Goal: Use online tool/utility: Utilize a website feature to perform a specific function

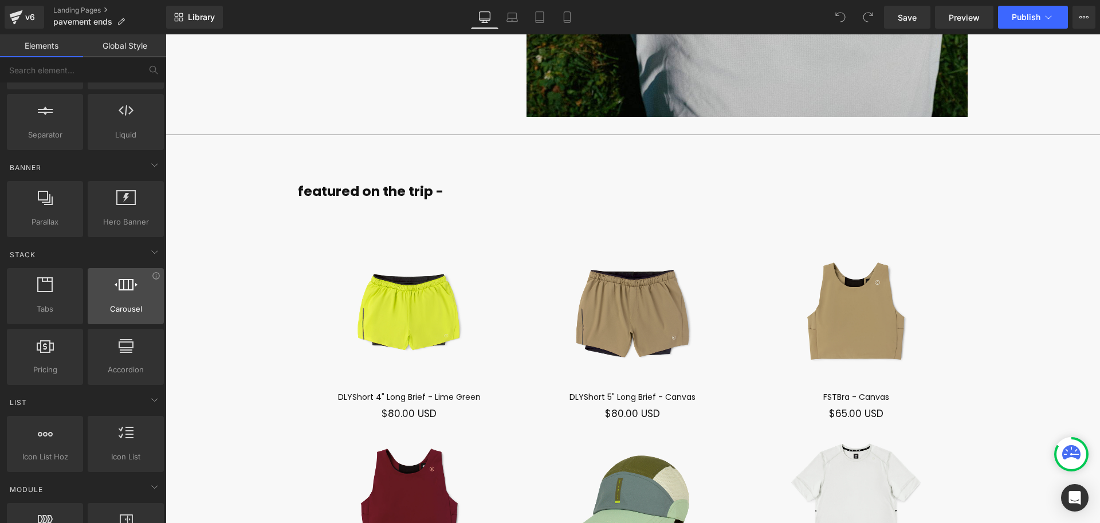
scroll to position [203, 0]
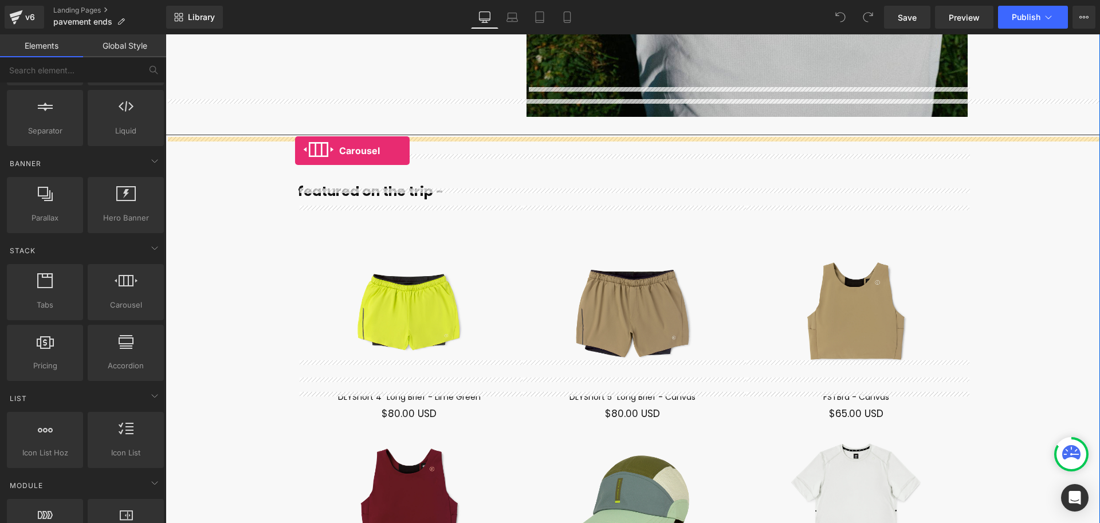
drag, startPoint x: 282, startPoint y: 326, endPoint x: 295, endPoint y: 151, distance: 175.9
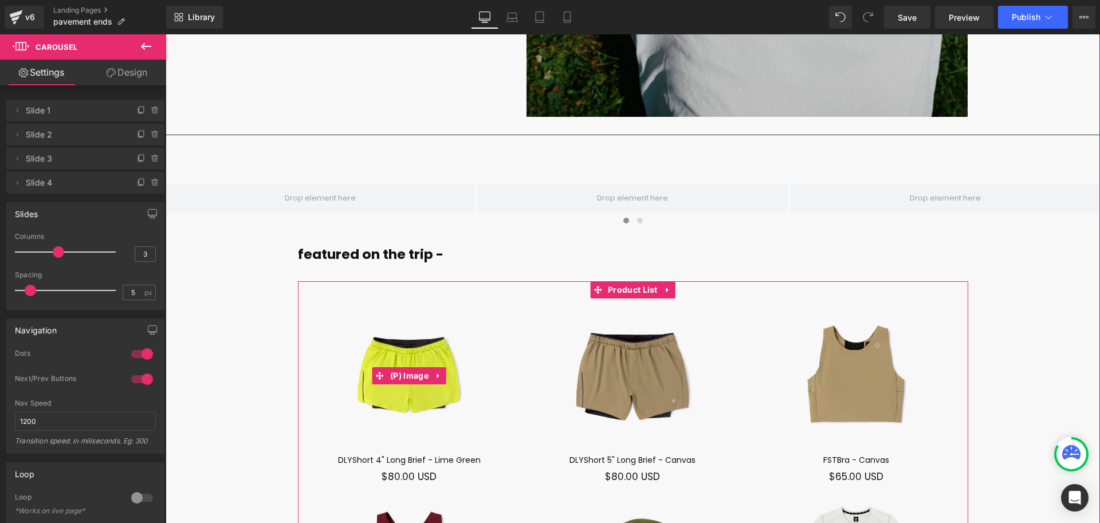
click at [416, 299] on img at bounding box center [410, 376] width 224 height 155
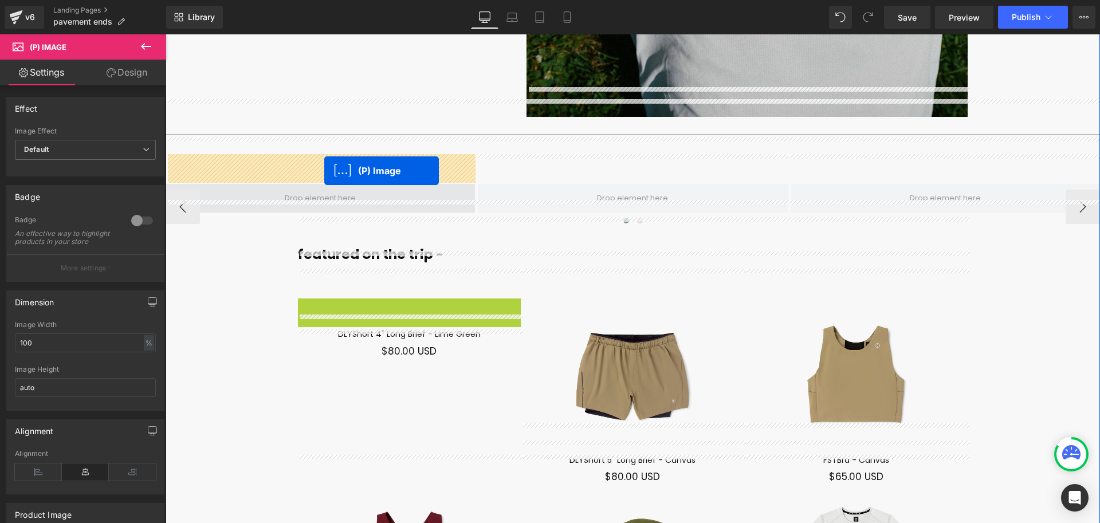
drag, startPoint x: 412, startPoint y: 344, endPoint x: 324, endPoint y: 171, distance: 193.8
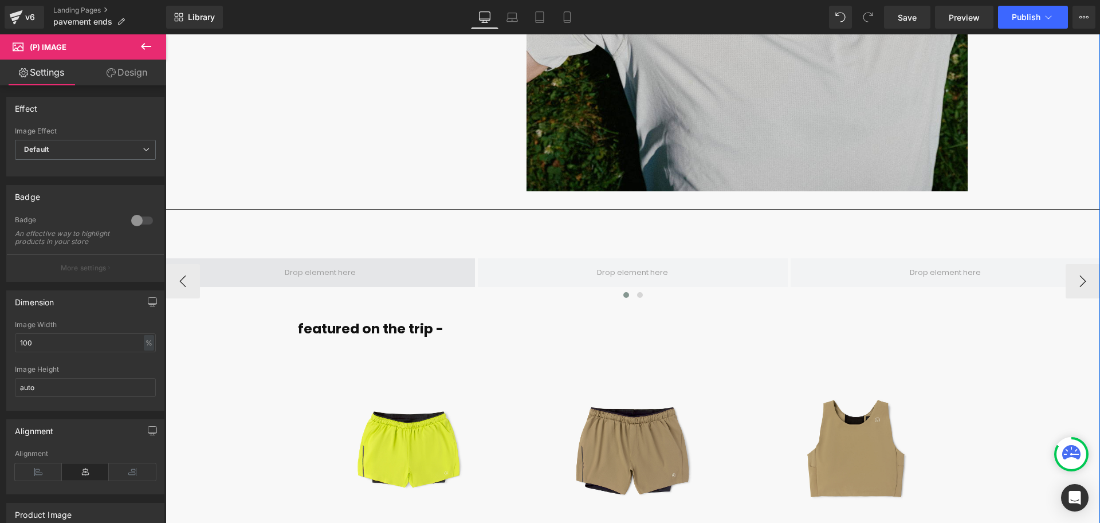
scroll to position [7762, 0]
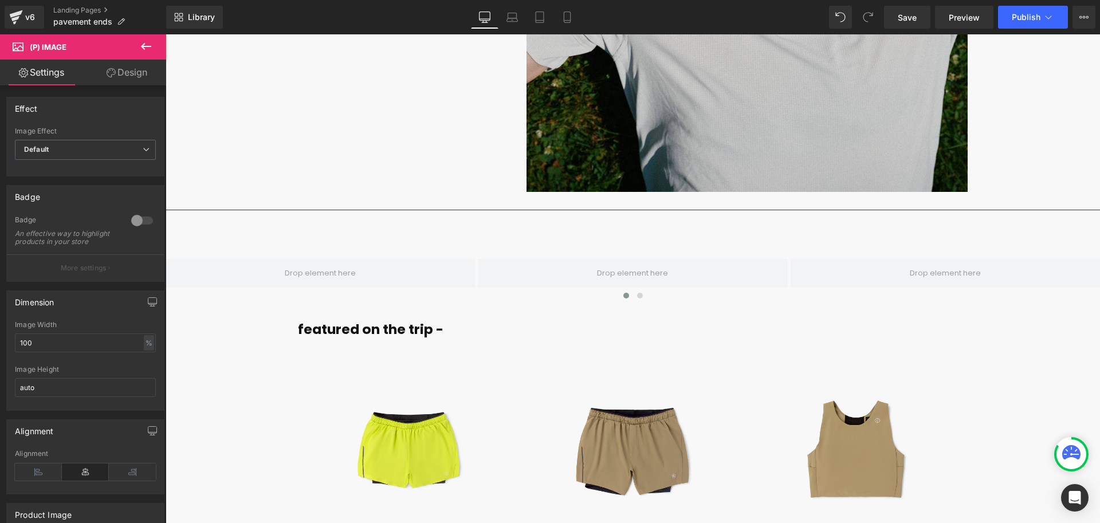
click at [147, 46] on icon at bounding box center [146, 46] width 10 height 7
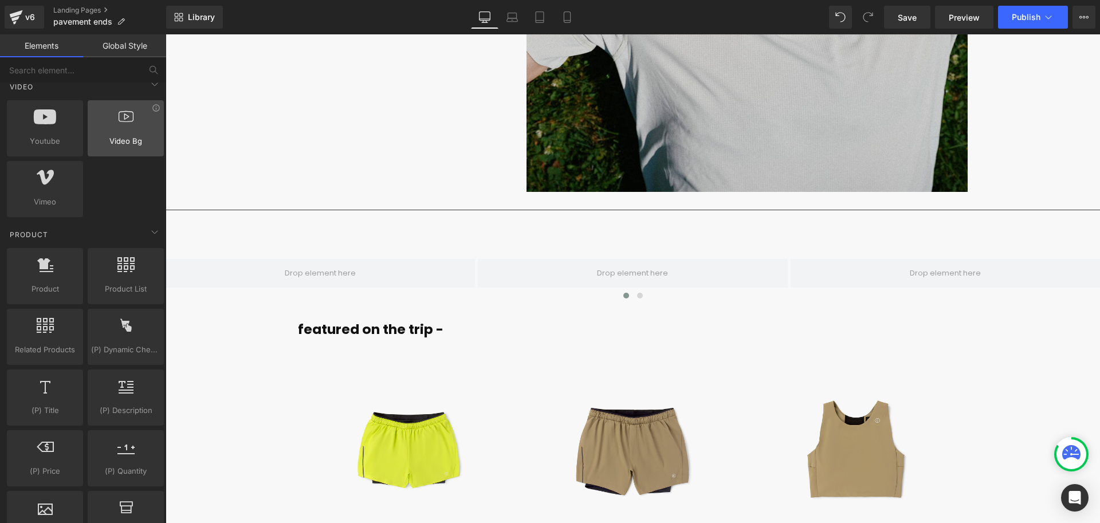
scroll to position [841, 0]
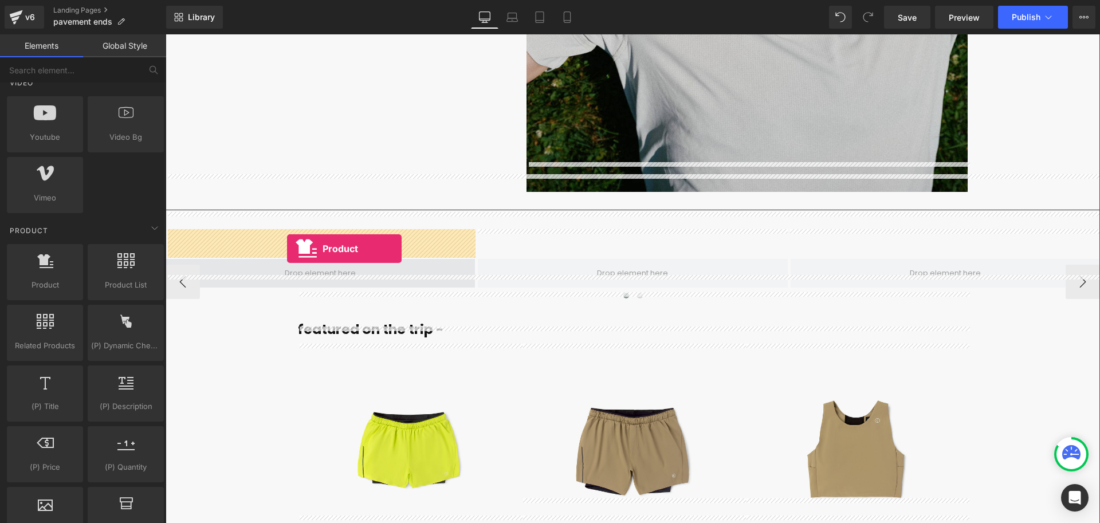
drag, startPoint x: 214, startPoint y: 314, endPoint x: 287, endPoint y: 249, distance: 97.8
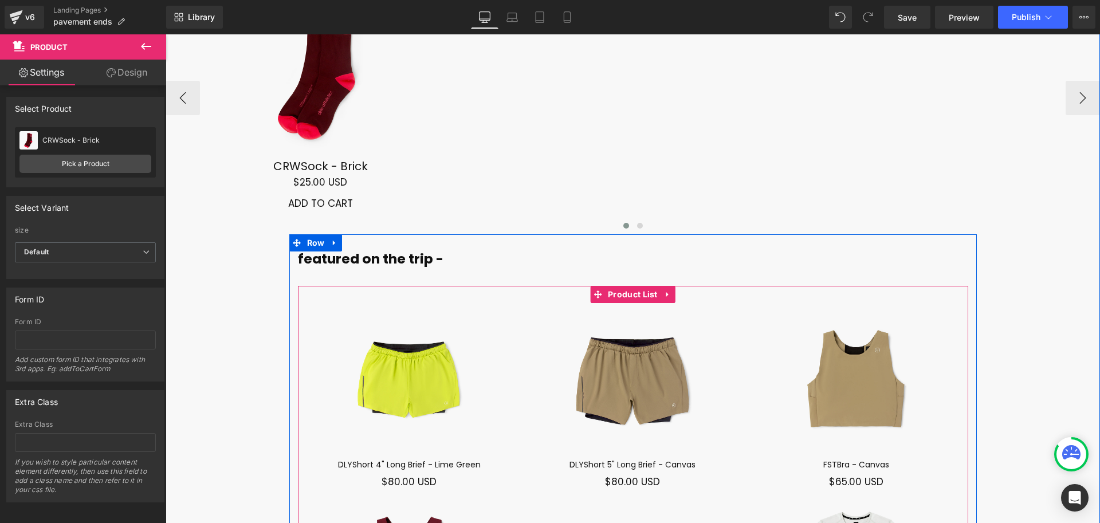
scroll to position [8000, 0]
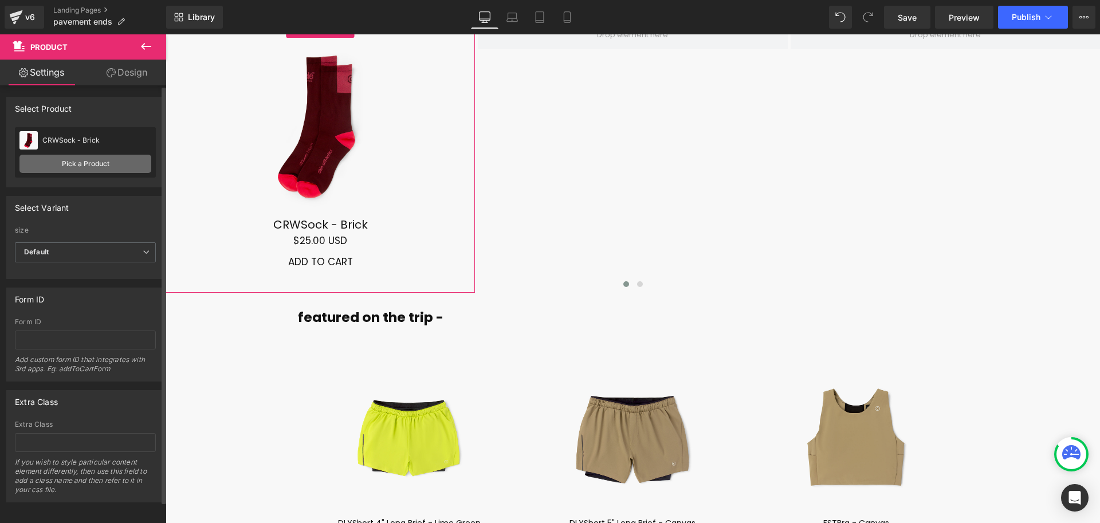
click at [98, 166] on link "Pick a Product" at bounding box center [85, 164] width 132 height 18
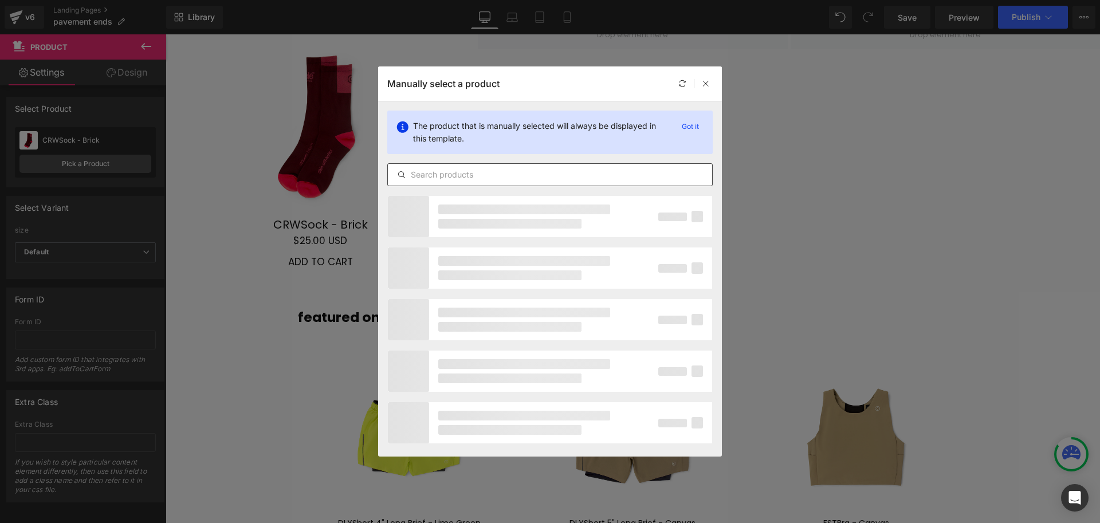
click at [489, 169] on input "text" at bounding box center [550, 175] width 324 height 14
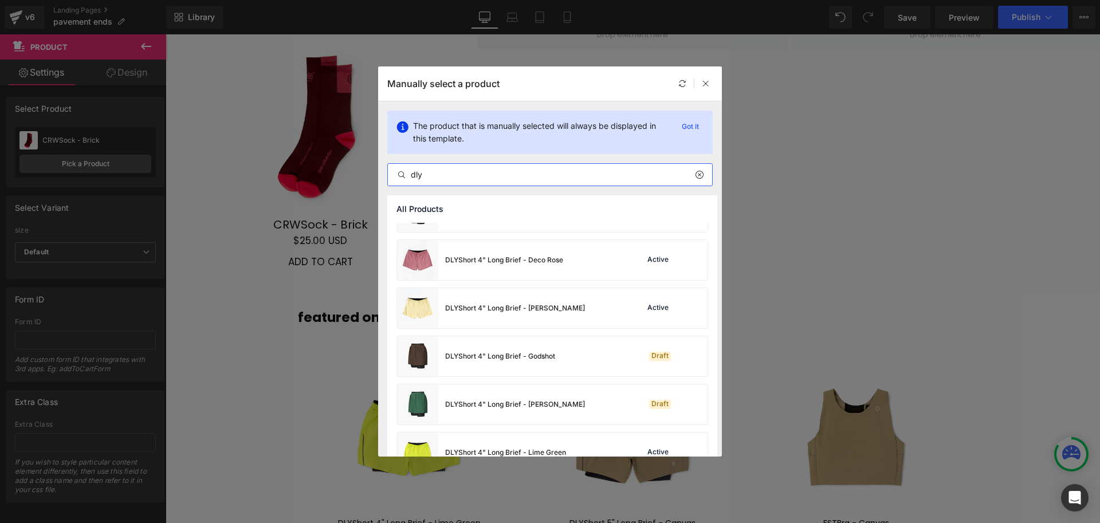
scroll to position [582, 0]
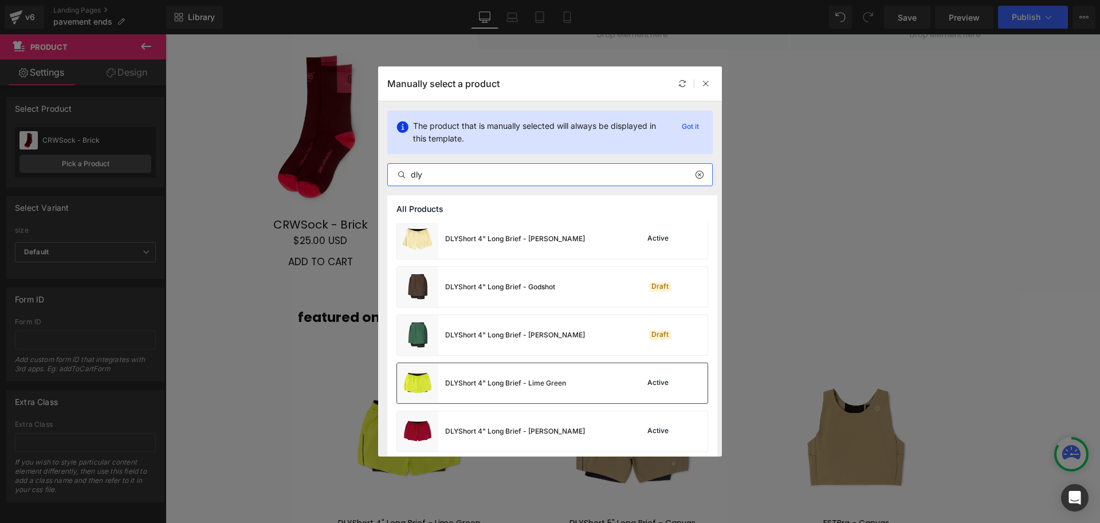
type input "dly"
click at [569, 385] on div "DLYShort 4" Long Brief - Lime Green Active" at bounding box center [552, 383] width 311 height 40
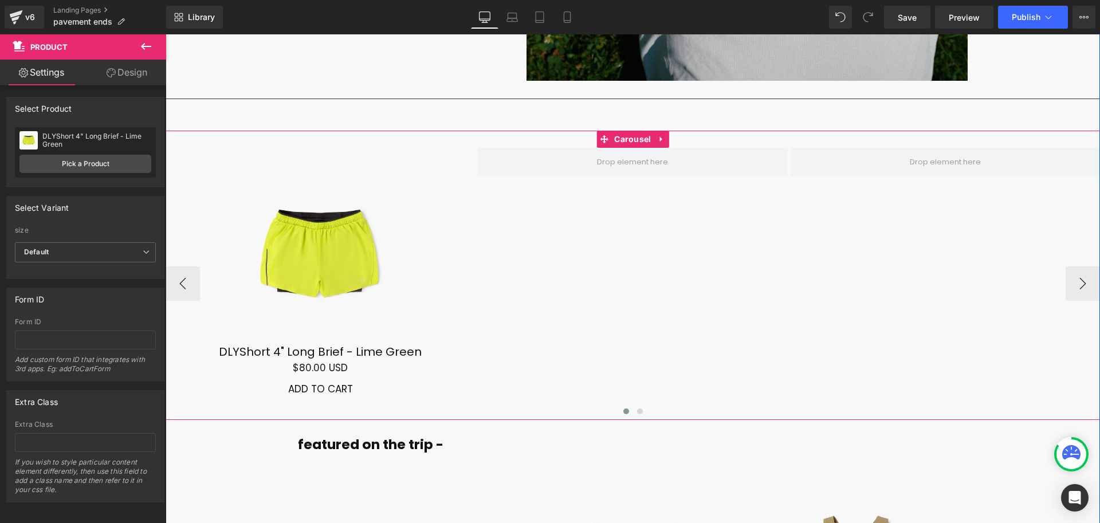
scroll to position [7871, 0]
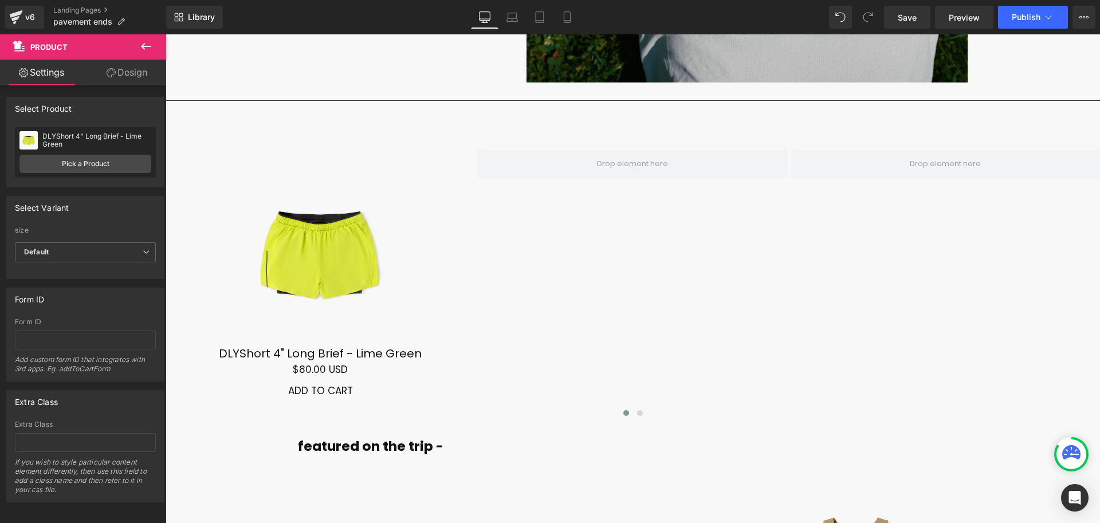
click at [143, 46] on icon at bounding box center [146, 46] width 10 height 7
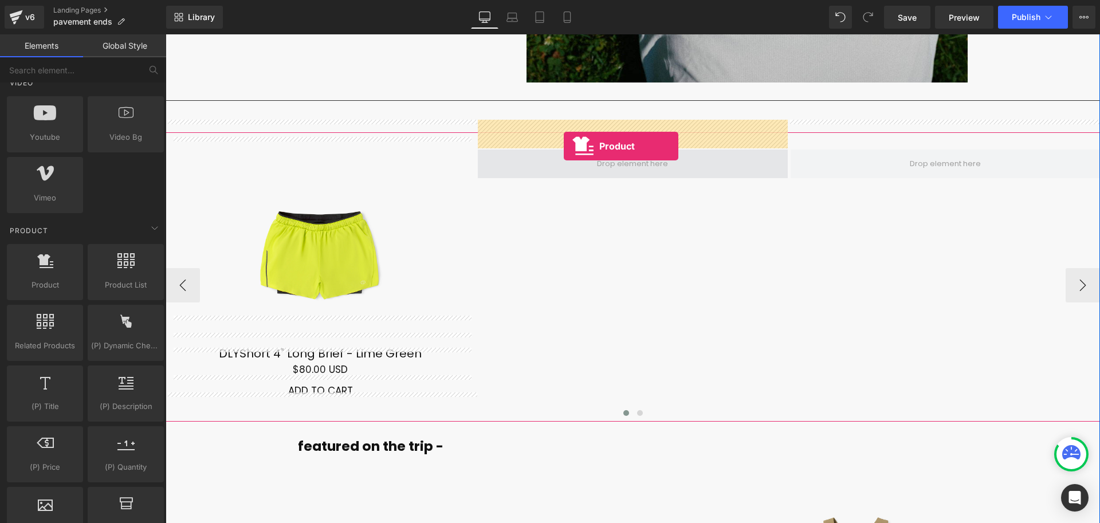
drag, startPoint x: 207, startPoint y: 303, endPoint x: 564, endPoint y: 146, distance: 389.6
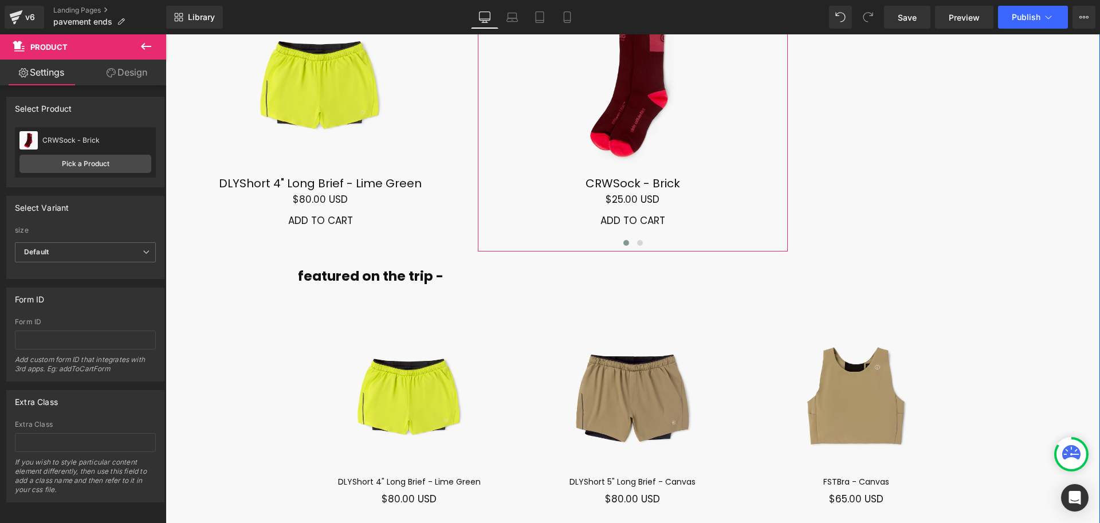
scroll to position [8058, 0]
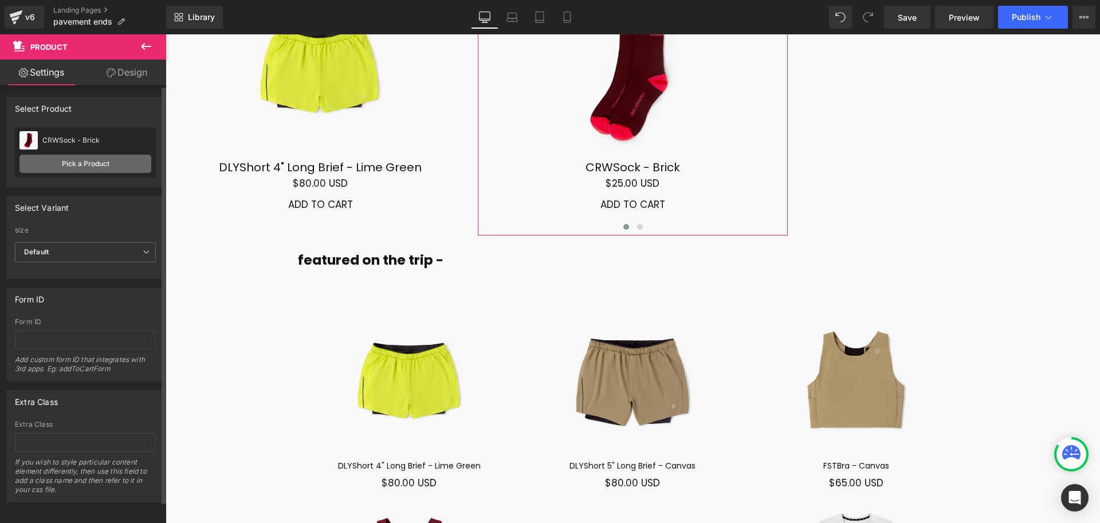
click at [94, 161] on link "Pick a Product" at bounding box center [85, 164] width 132 height 18
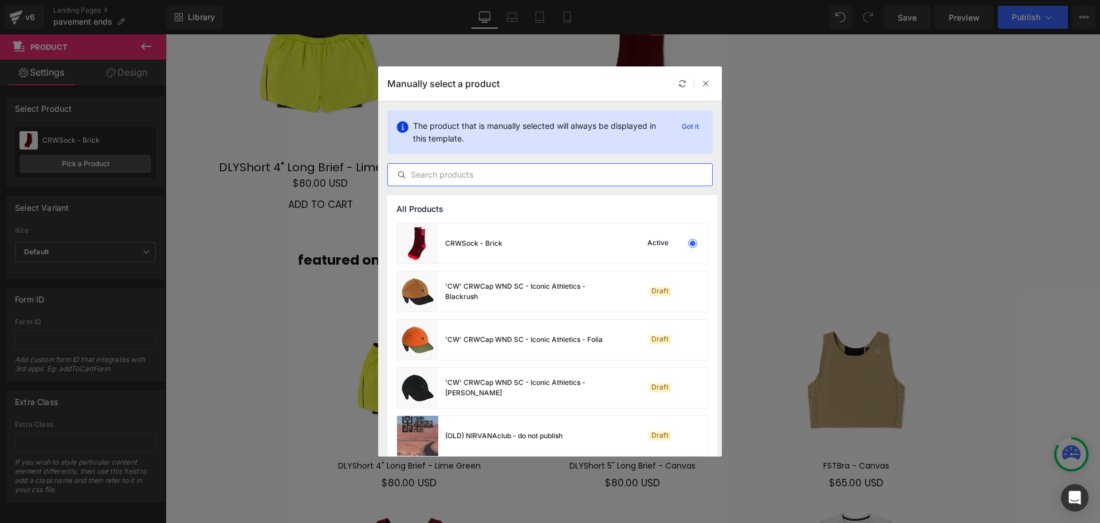
click at [480, 178] on input "text" at bounding box center [550, 175] width 324 height 14
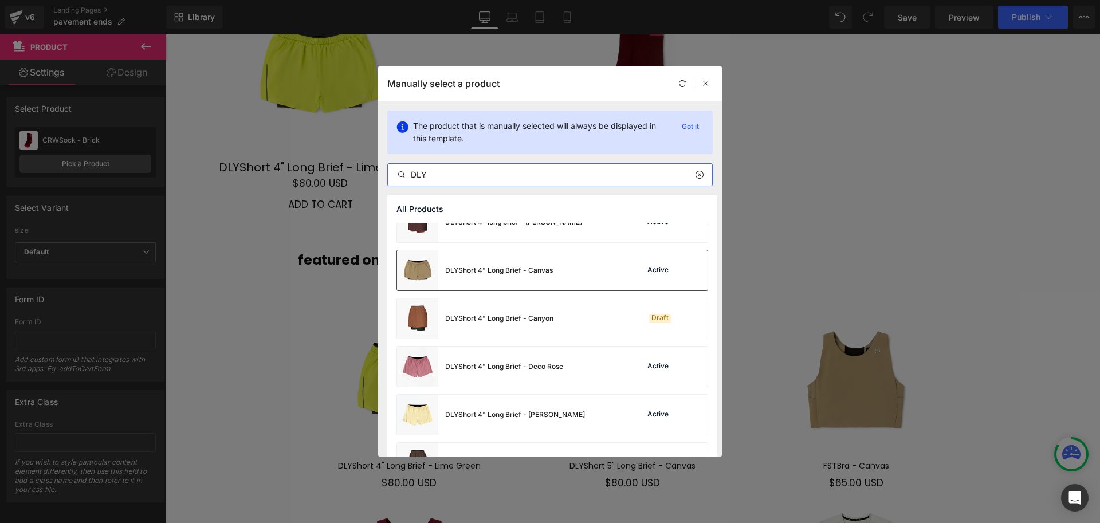
scroll to position [405, 0]
type input "DLY"
click at [496, 271] on div "DLYShort 4" Long Brief - Canvas" at bounding box center [499, 272] width 108 height 10
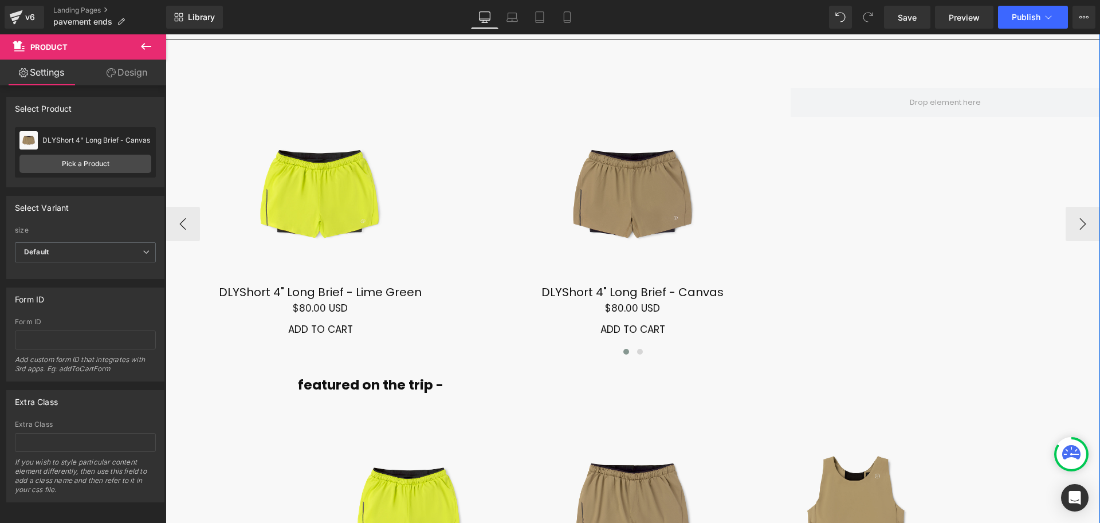
scroll to position [7908, 0]
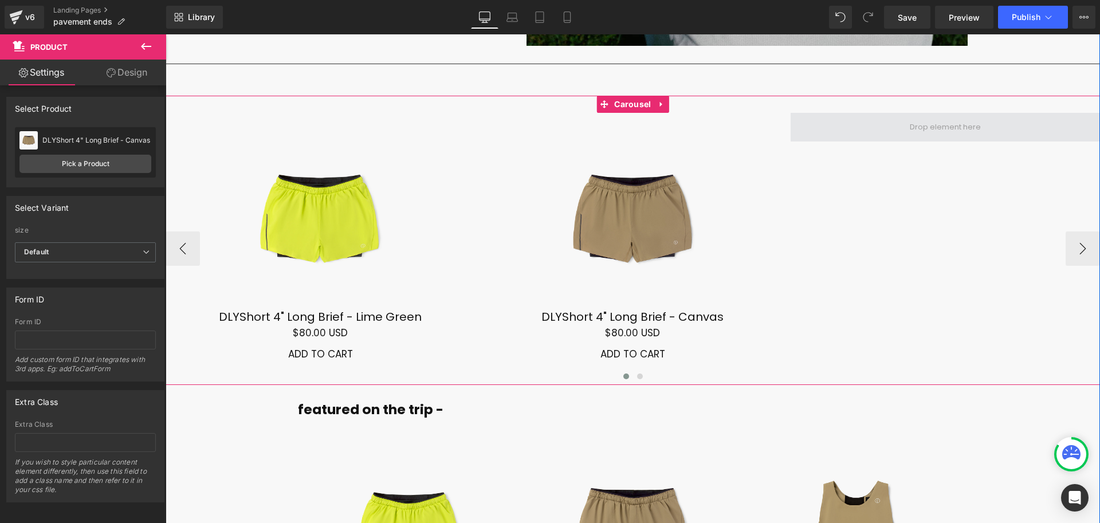
click at [867, 113] on span at bounding box center [946, 127] width 310 height 29
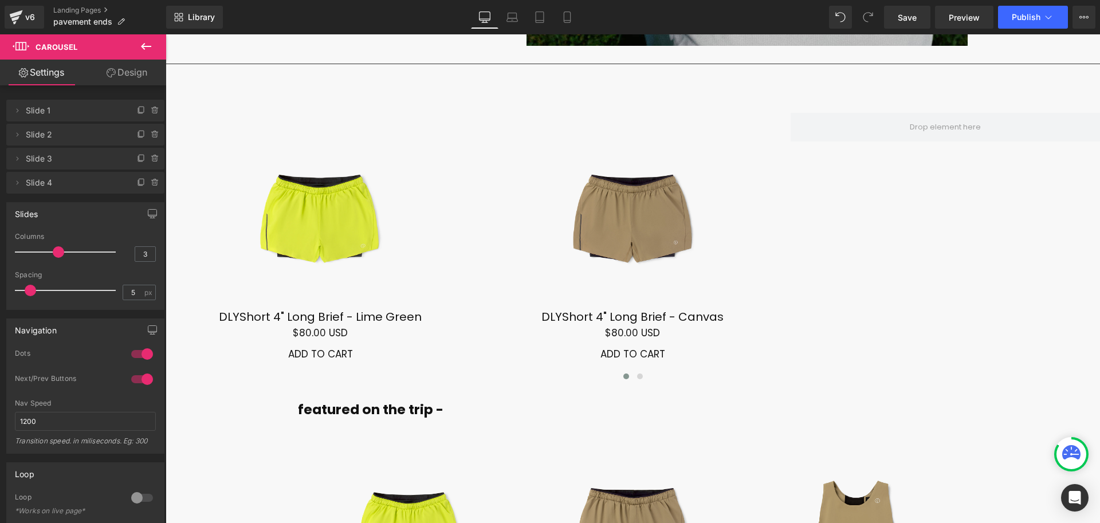
click at [143, 45] on icon at bounding box center [146, 46] width 10 height 7
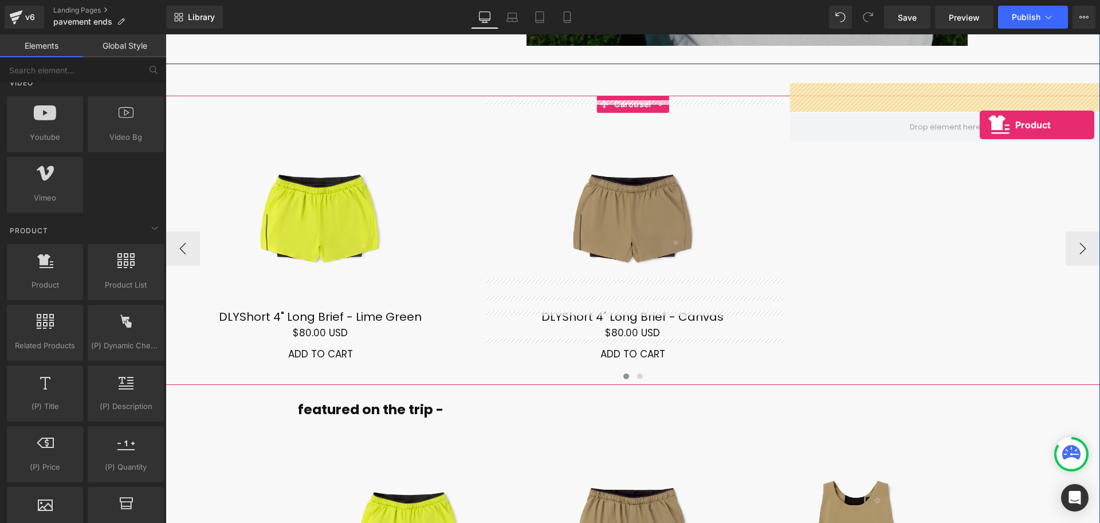
scroll to position [7897, 0]
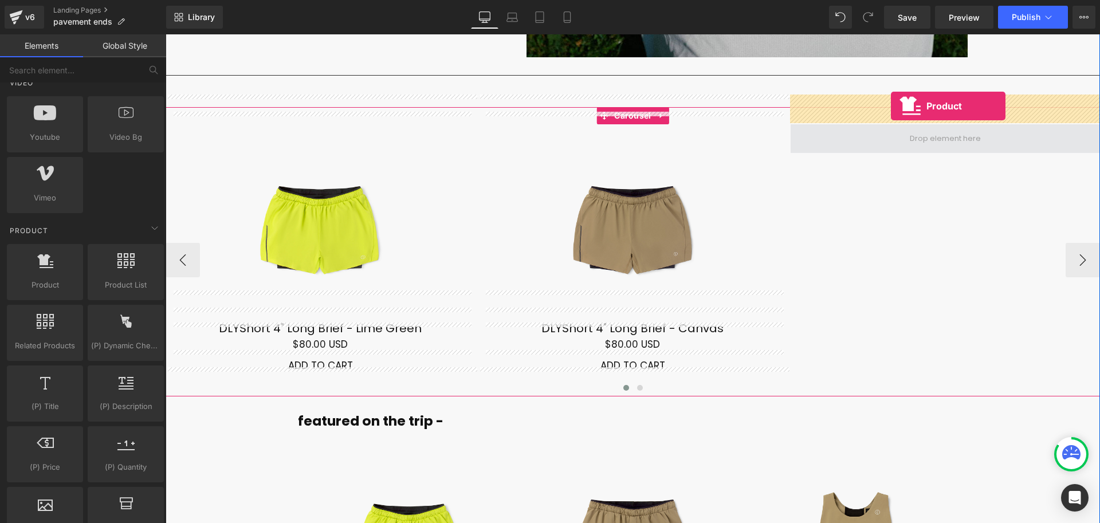
drag, startPoint x: 209, startPoint y: 316, endPoint x: 891, endPoint y: 106, distance: 714.2
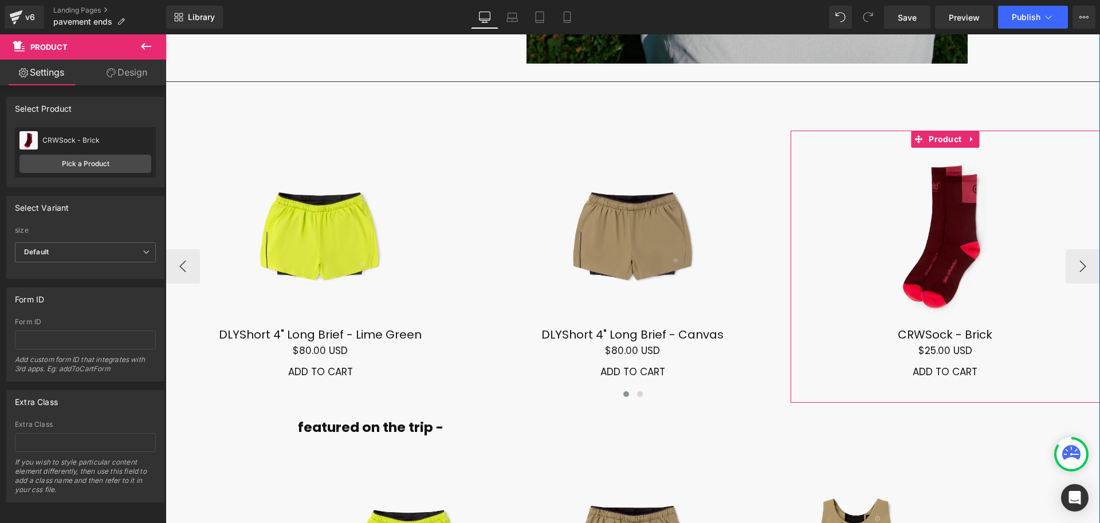
scroll to position [7886, 0]
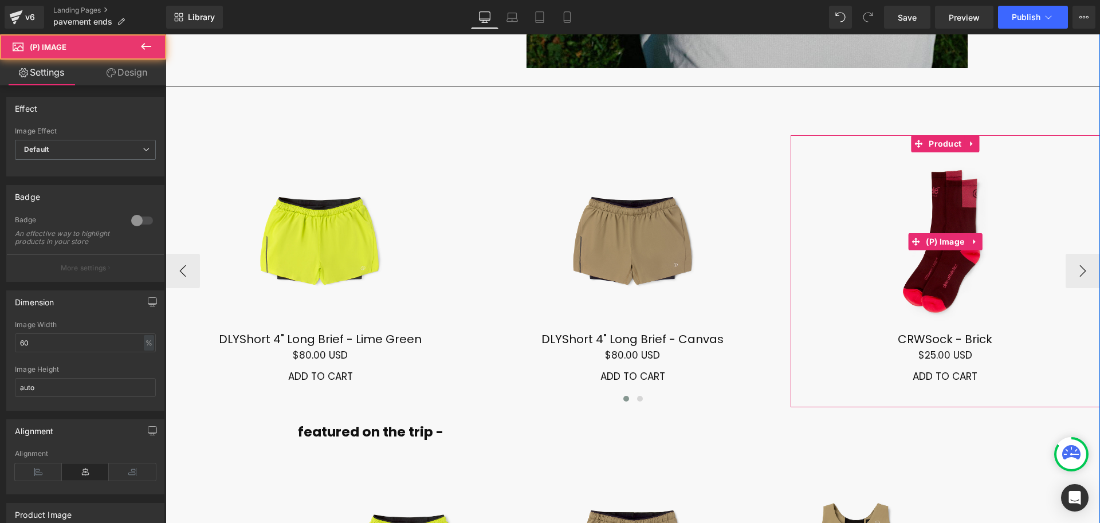
click at [932, 187] on img at bounding box center [945, 241] width 179 height 179
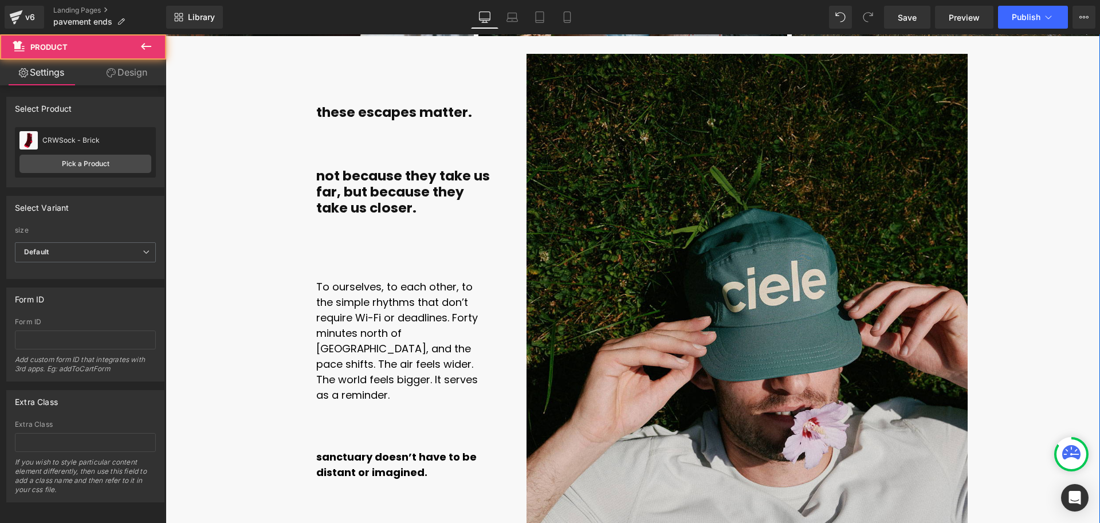
scroll to position [8533, 0]
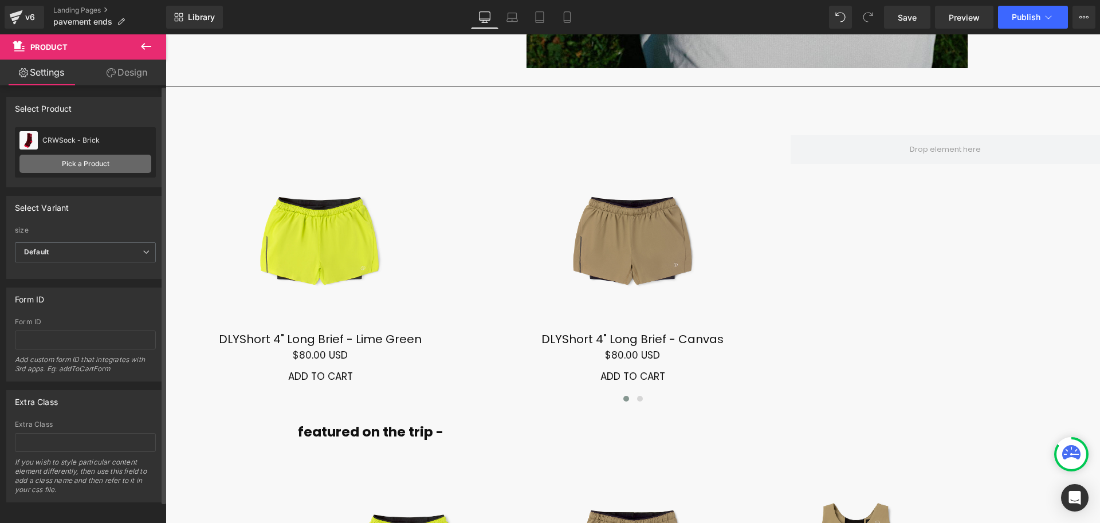
click at [97, 163] on link "Pick a Product" at bounding box center [85, 164] width 132 height 18
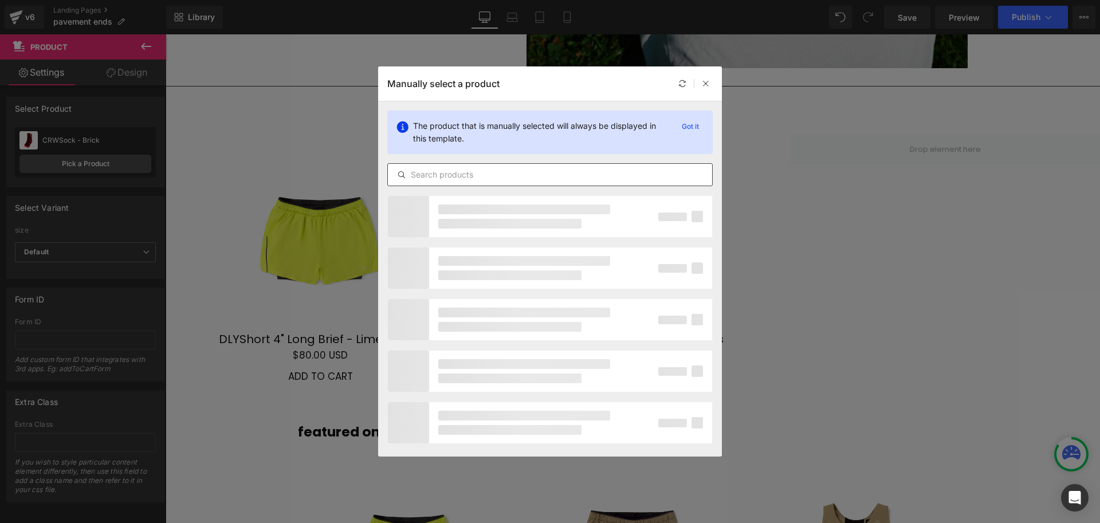
click at [457, 175] on input "text" at bounding box center [550, 175] width 324 height 14
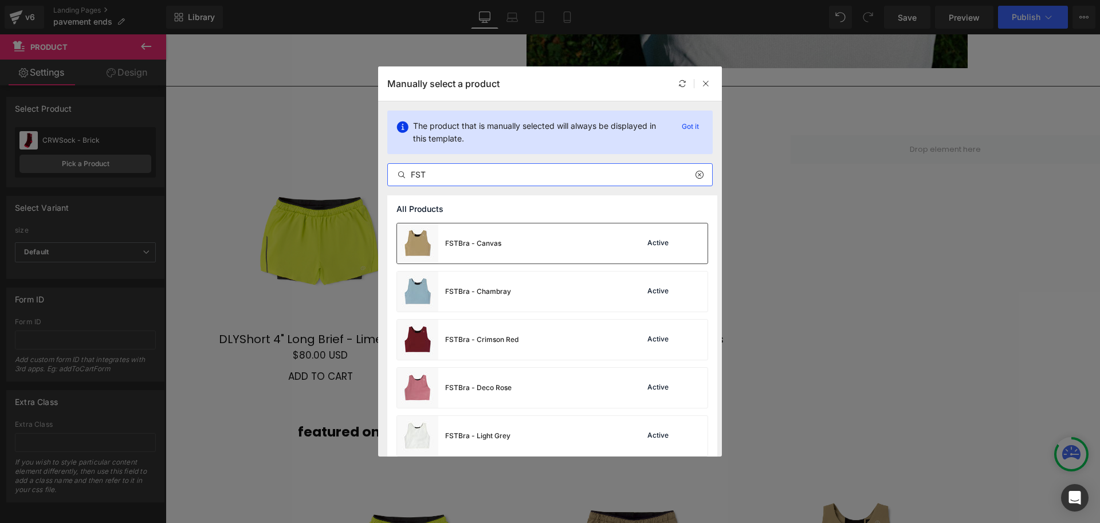
type input "FST"
click at [511, 238] on div "FSTBra - Canvas Active" at bounding box center [552, 244] width 311 height 40
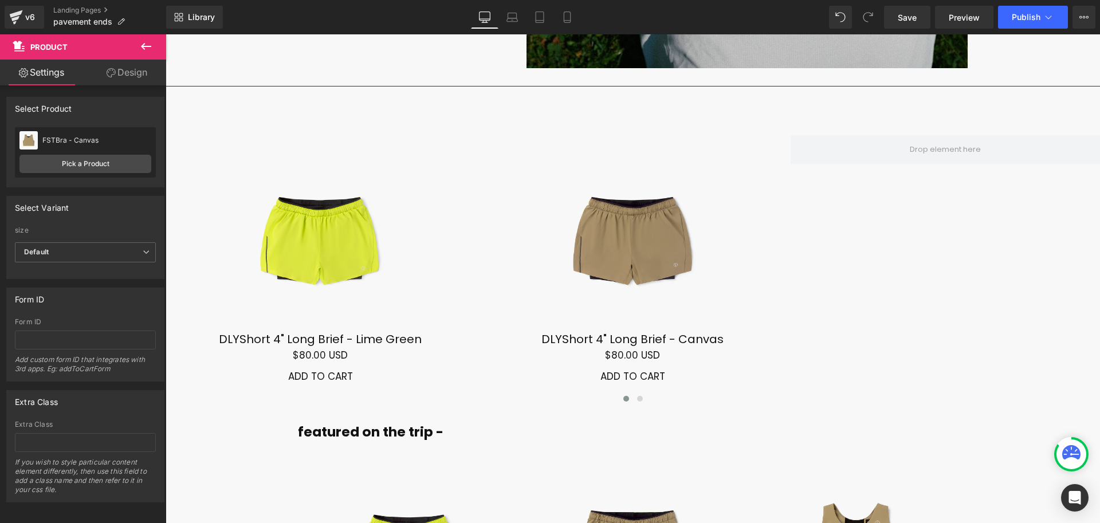
click at [140, 52] on icon at bounding box center [146, 47] width 14 height 14
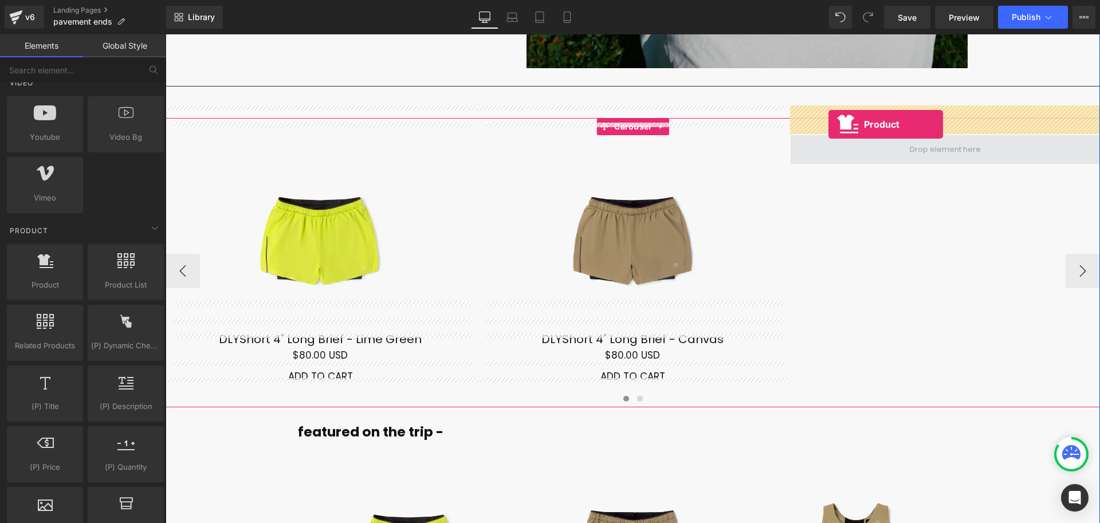
drag, startPoint x: 203, startPoint y: 313, endPoint x: 829, endPoint y: 124, distance: 653.7
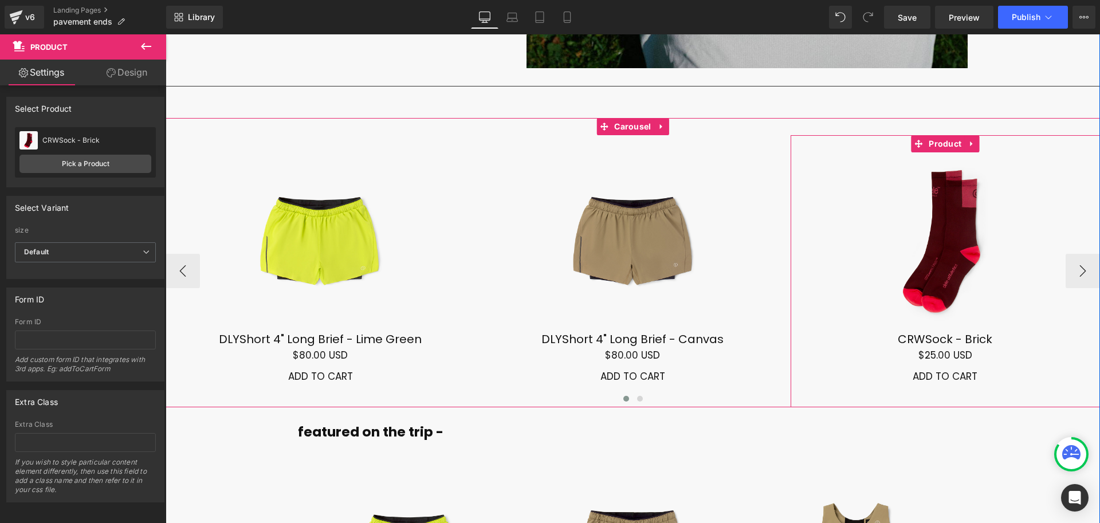
click at [940, 135] on div "Sale Off (P) Image CRWSock - Brick (P) Title $0 USD $25.00 USD (P) Price Add To…" at bounding box center [946, 271] width 310 height 273
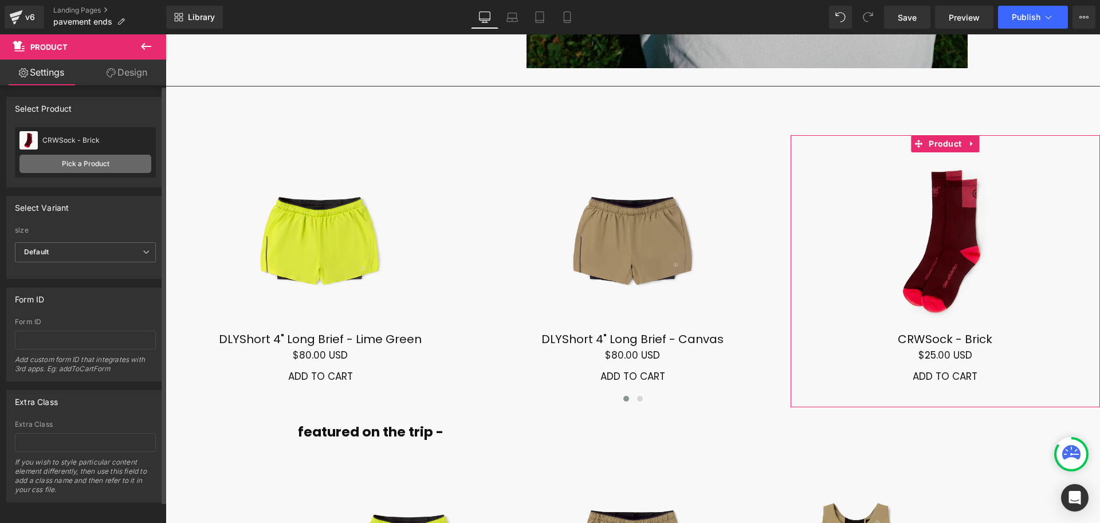
click at [116, 167] on link "Pick a Product" at bounding box center [85, 164] width 132 height 18
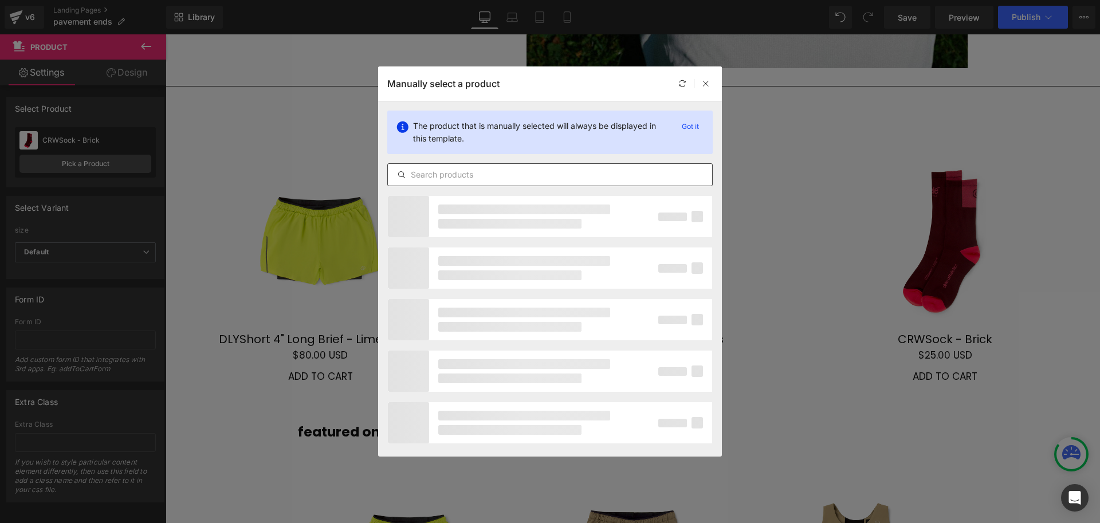
click at [454, 169] on input "text" at bounding box center [550, 175] width 324 height 14
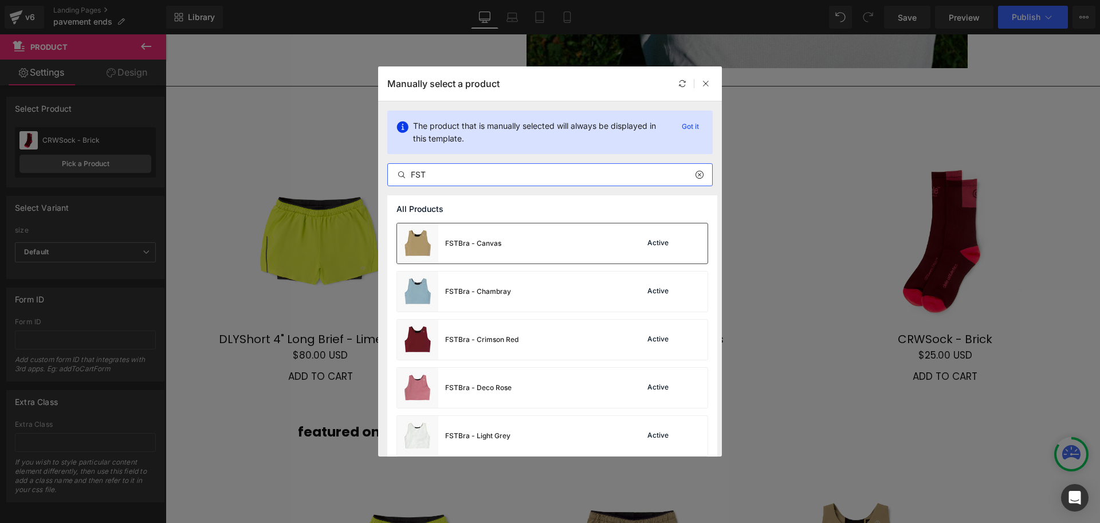
type input "FST"
click at [459, 237] on div "FSTBra - Canvas" at bounding box center [449, 244] width 104 height 40
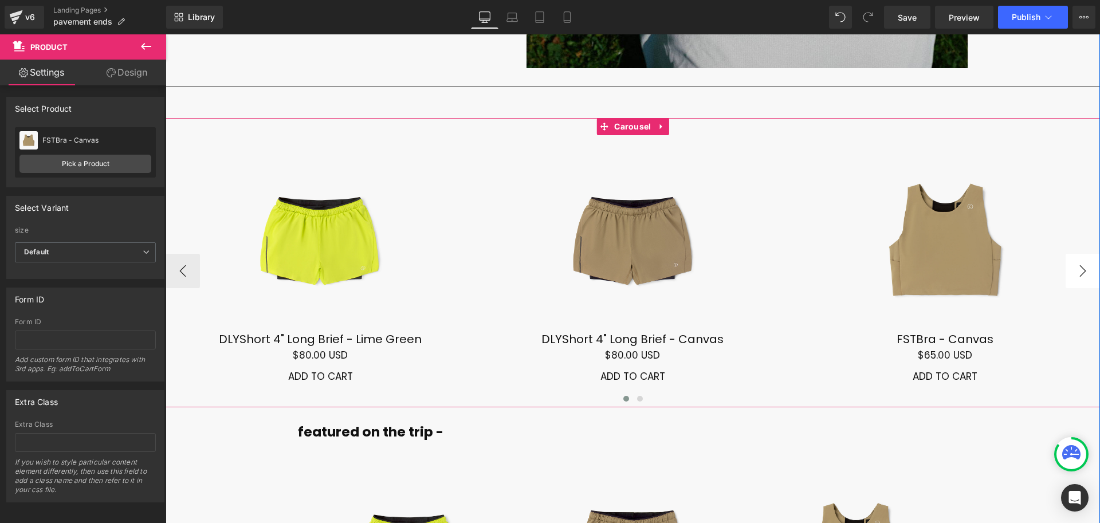
click at [1083, 254] on button "›" at bounding box center [1083, 271] width 34 height 34
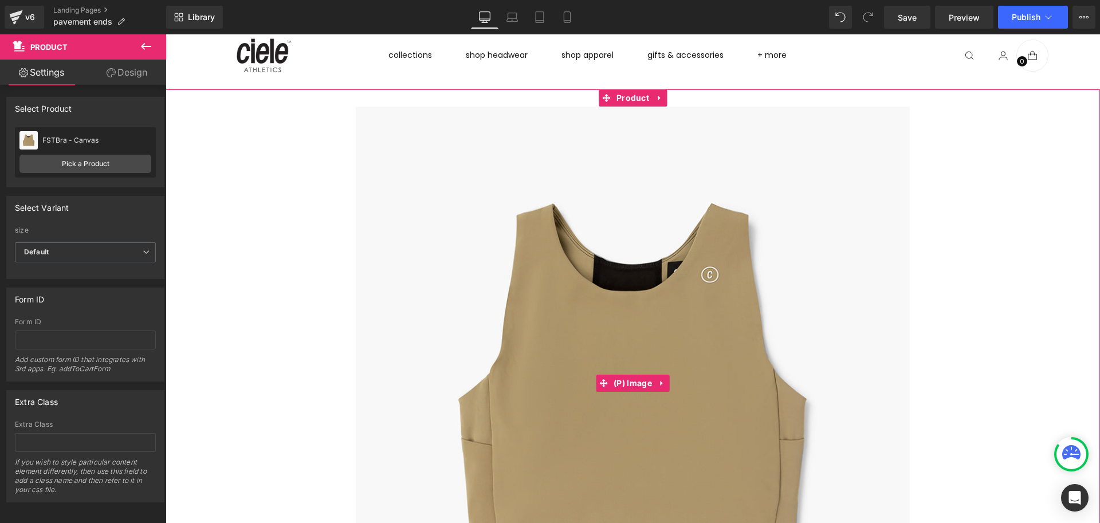
scroll to position [41, 0]
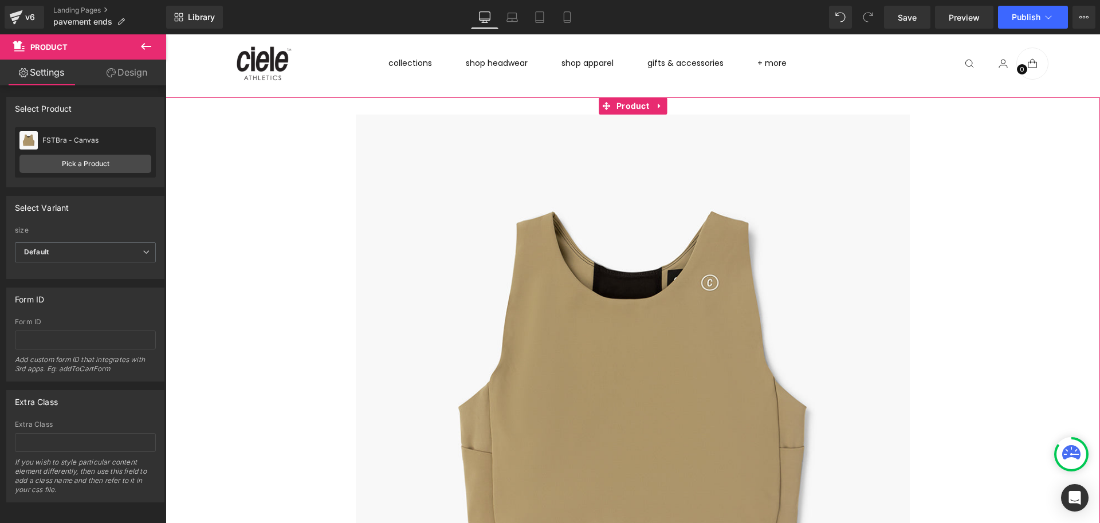
click at [658, 103] on icon at bounding box center [659, 105] width 2 height 5
click at [665, 104] on icon at bounding box center [667, 105] width 8 height 9
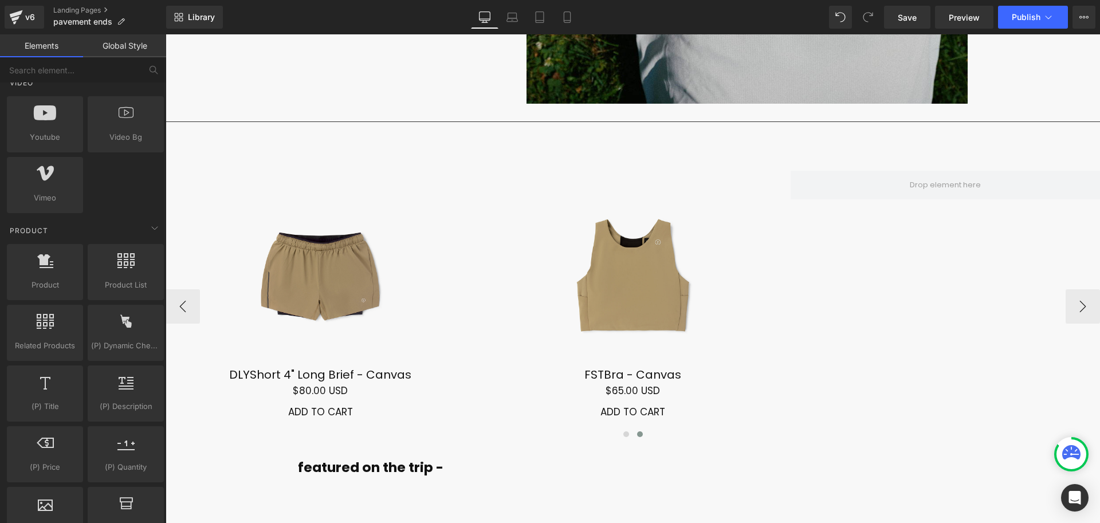
scroll to position [7838, 0]
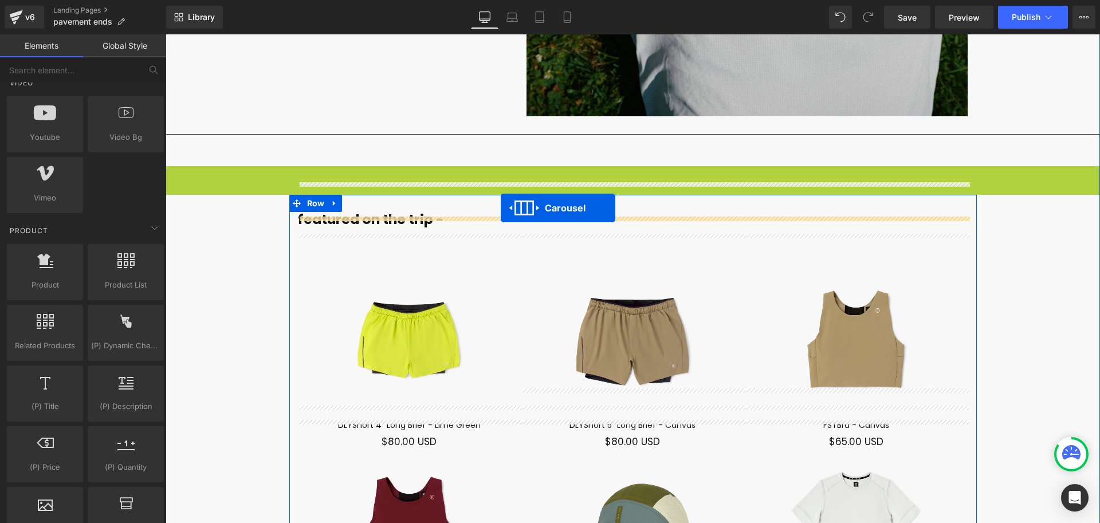
drag, startPoint x: 607, startPoint y: 145, endPoint x: 501, endPoint y: 208, distance: 123.4
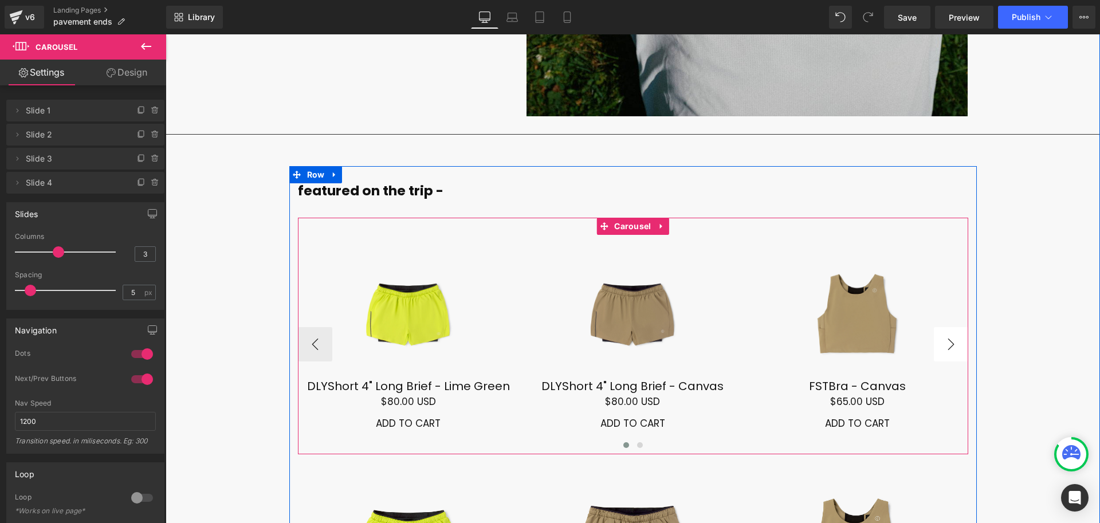
click at [949, 327] on button "›" at bounding box center [951, 344] width 34 height 34
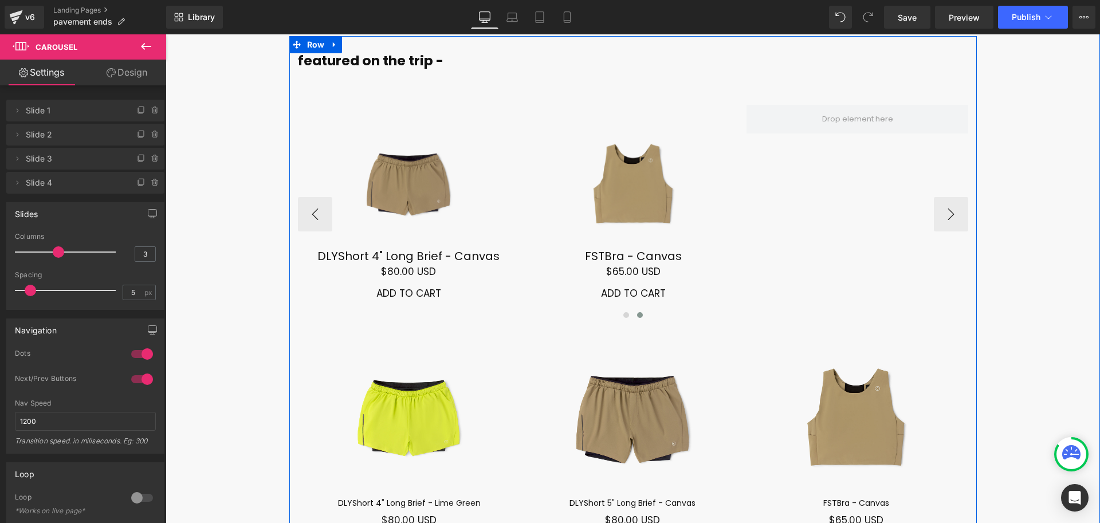
scroll to position [7936, 0]
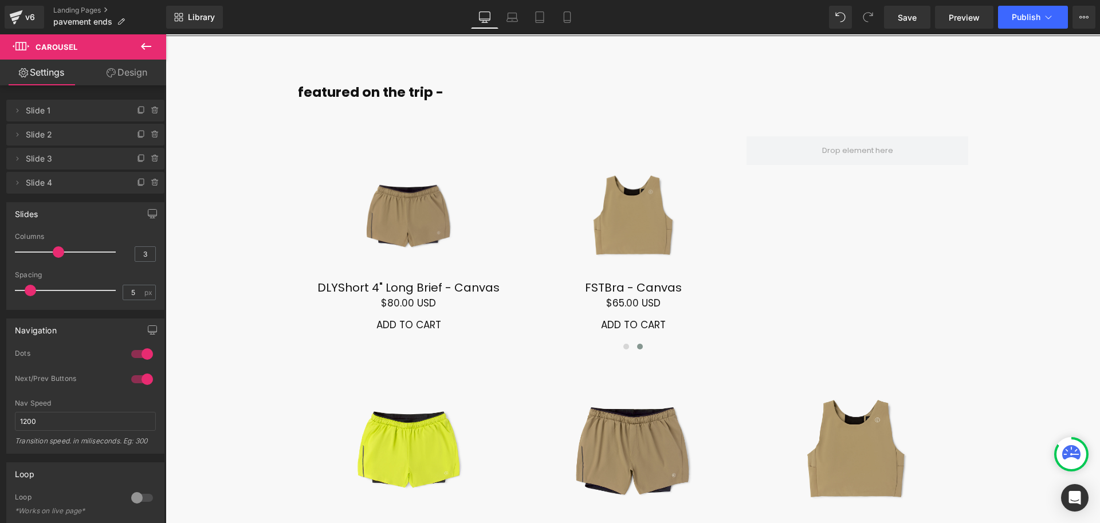
click at [148, 40] on icon at bounding box center [146, 47] width 14 height 14
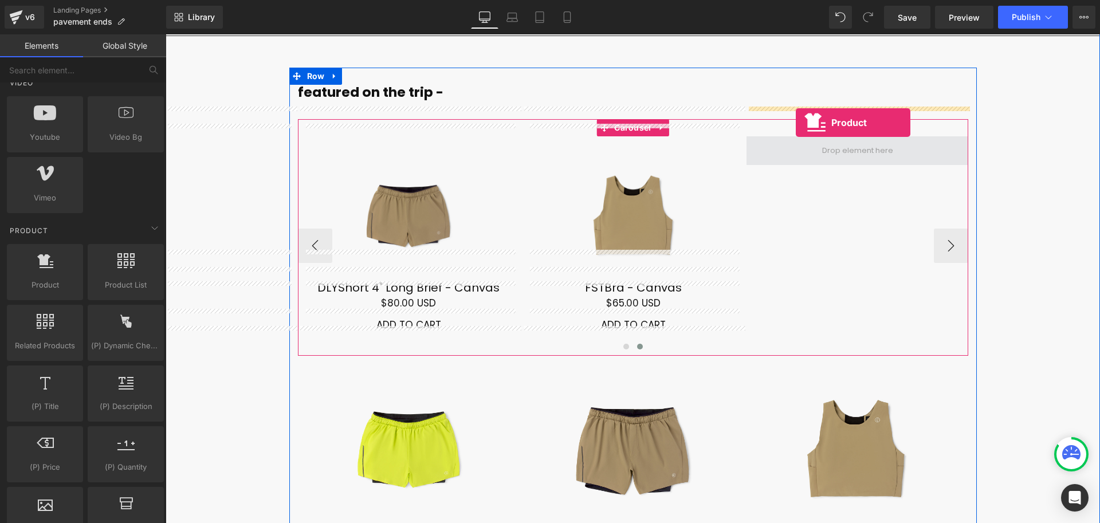
drag, startPoint x: 226, startPoint y: 320, endPoint x: 796, endPoint y: 123, distance: 603.6
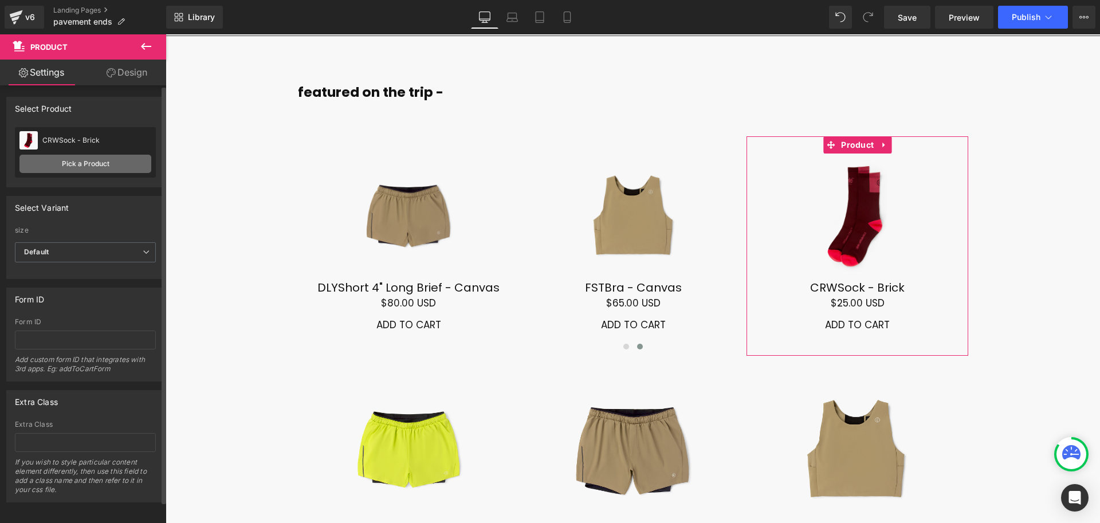
click at [123, 164] on link "Pick a Product" at bounding box center [85, 164] width 132 height 18
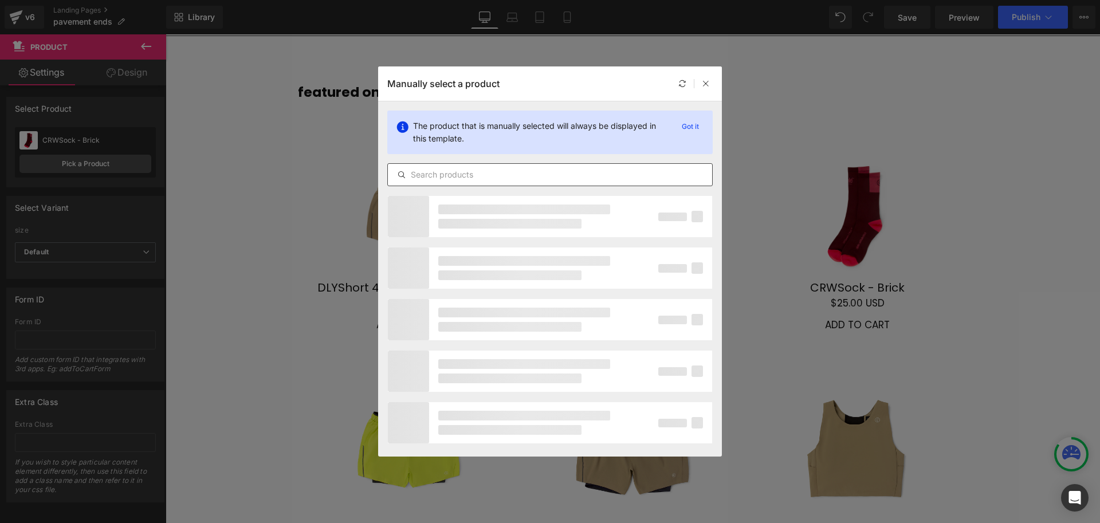
click at [438, 175] on input "text" at bounding box center [550, 175] width 324 height 14
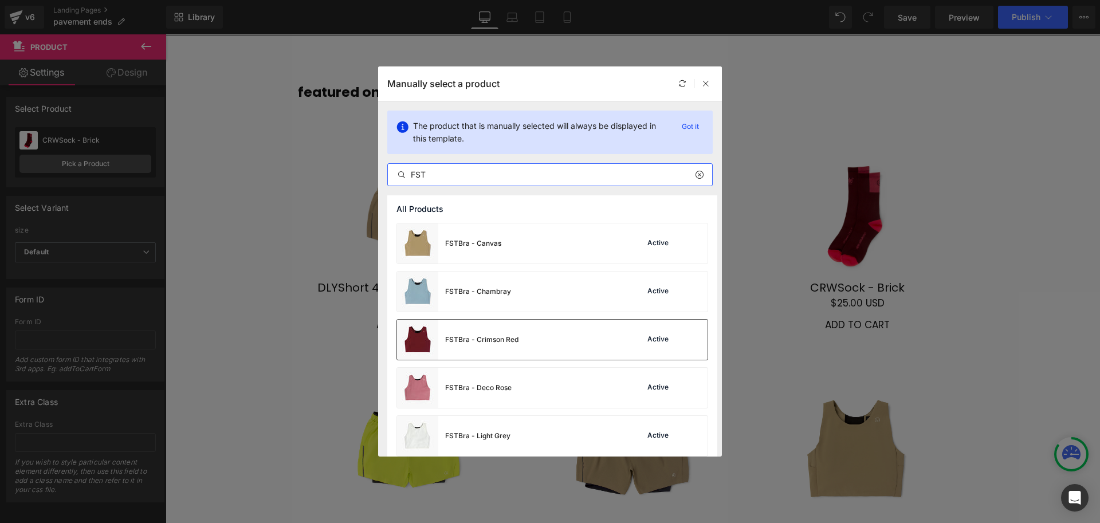
type input "FST"
click at [471, 337] on div "FSTBra - Crimson Red" at bounding box center [481, 340] width 73 height 10
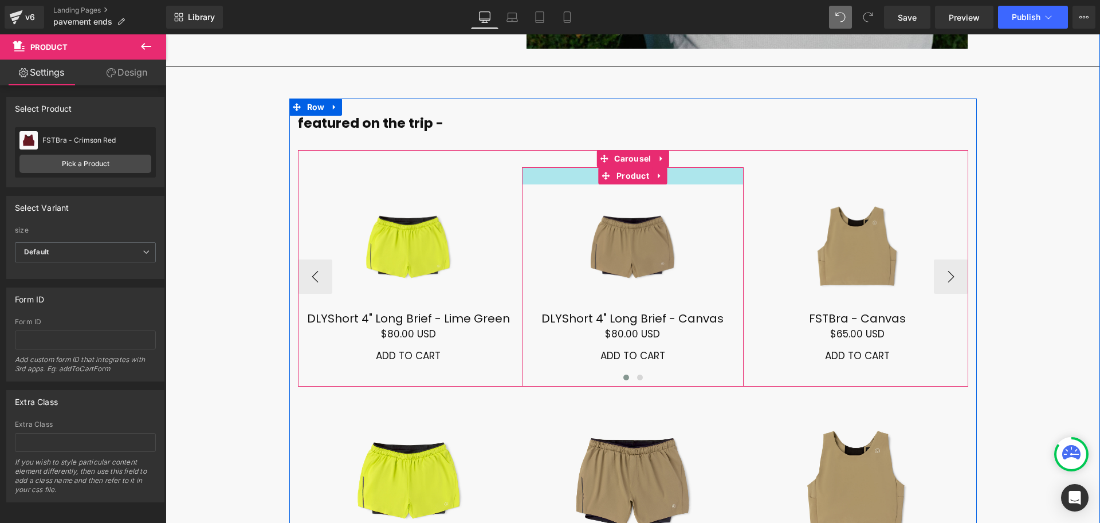
scroll to position [7905, 0]
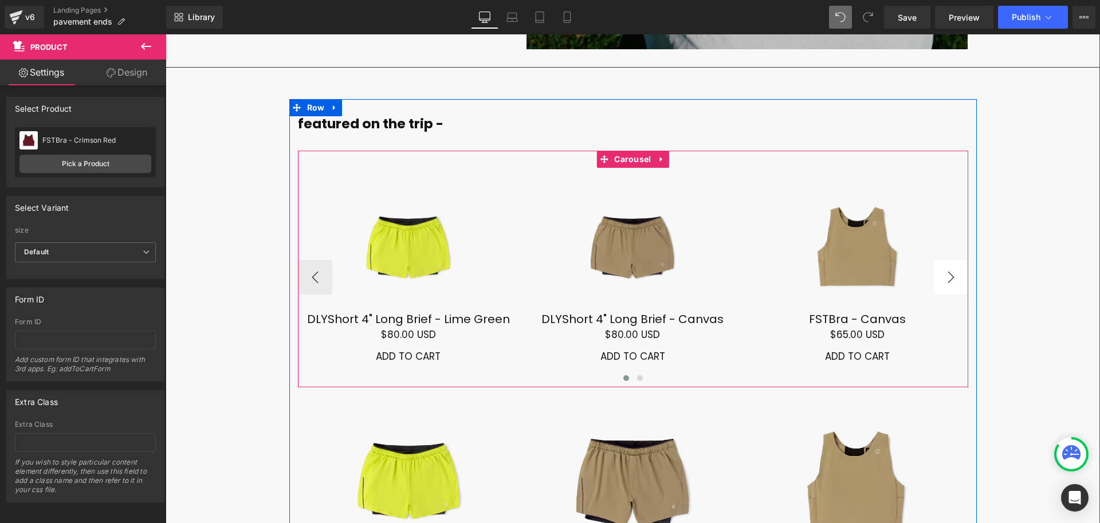
click at [950, 260] on button "›" at bounding box center [951, 277] width 34 height 34
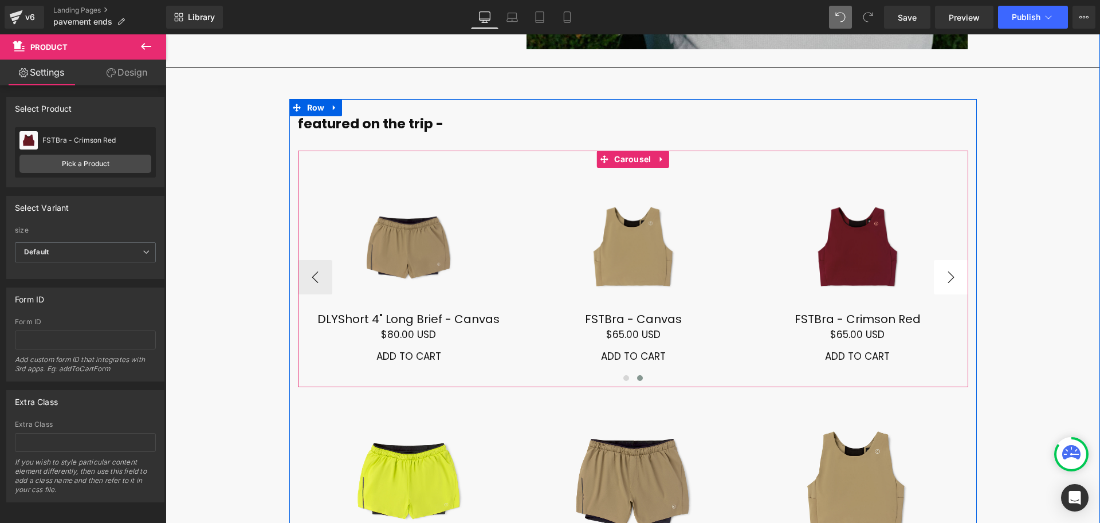
click at [950, 260] on button "›" at bounding box center [951, 277] width 34 height 34
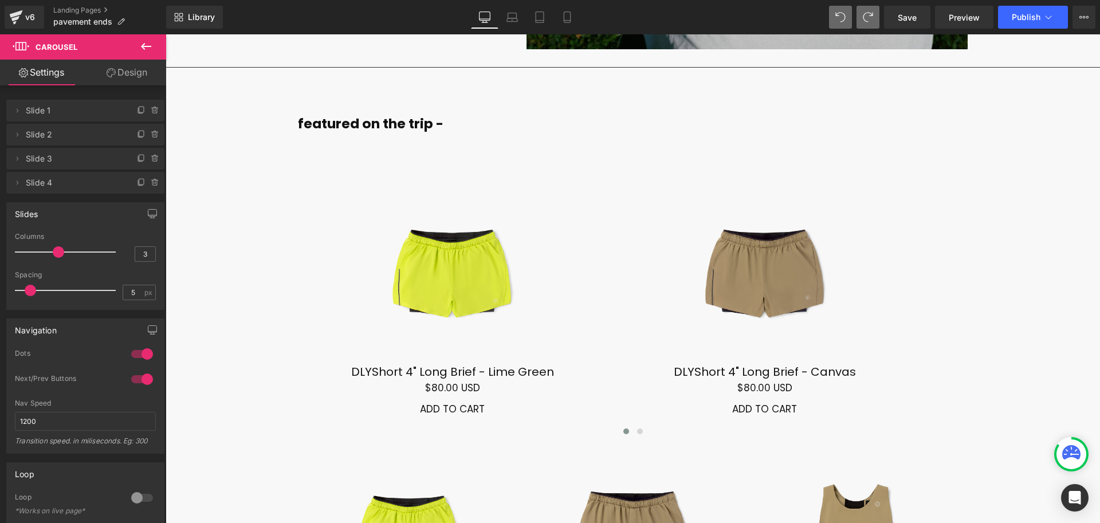
scroll to position [7904, 0]
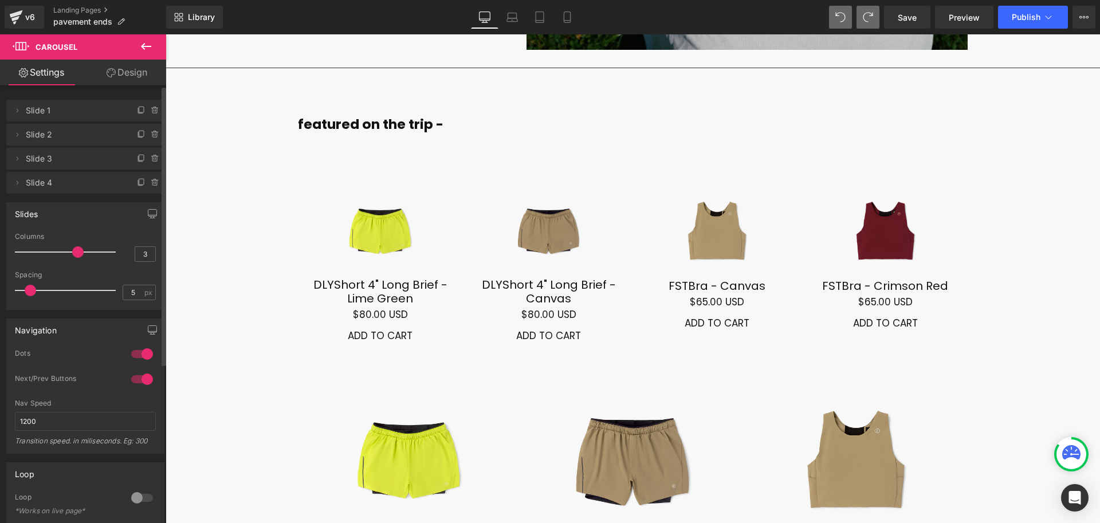
drag, startPoint x: 64, startPoint y: 252, endPoint x: 72, endPoint y: 252, distance: 8.0
click at [68, 252] on p at bounding box center [65, 252] width 101 height 1
click at [11, 292] on div "3 Columns 3 3 Columns 3 3 Columns 3 1 Columns 1 5px Spacing 5 px 5px Spacing 5 …" at bounding box center [85, 271] width 157 height 77
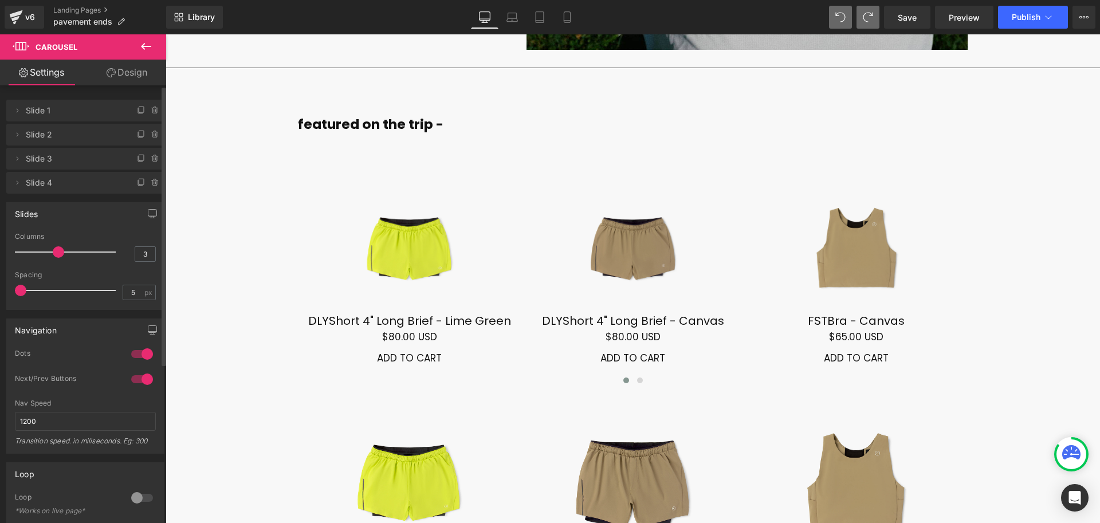
drag, startPoint x: 73, startPoint y: 250, endPoint x: 61, endPoint y: 252, distance: 12.2
click at [61, 252] on span at bounding box center [58, 251] width 11 height 11
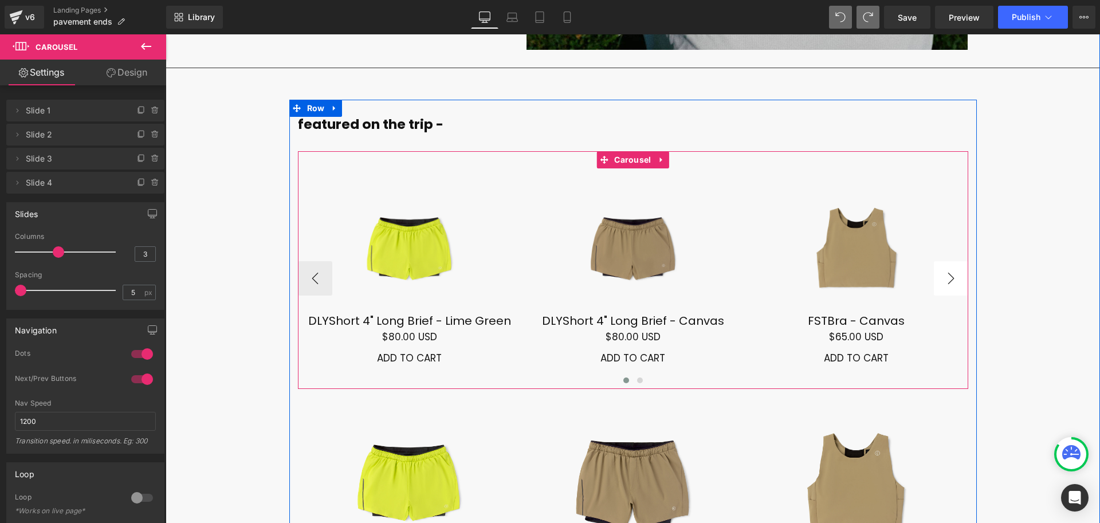
click at [951, 261] on button "›" at bounding box center [951, 278] width 34 height 34
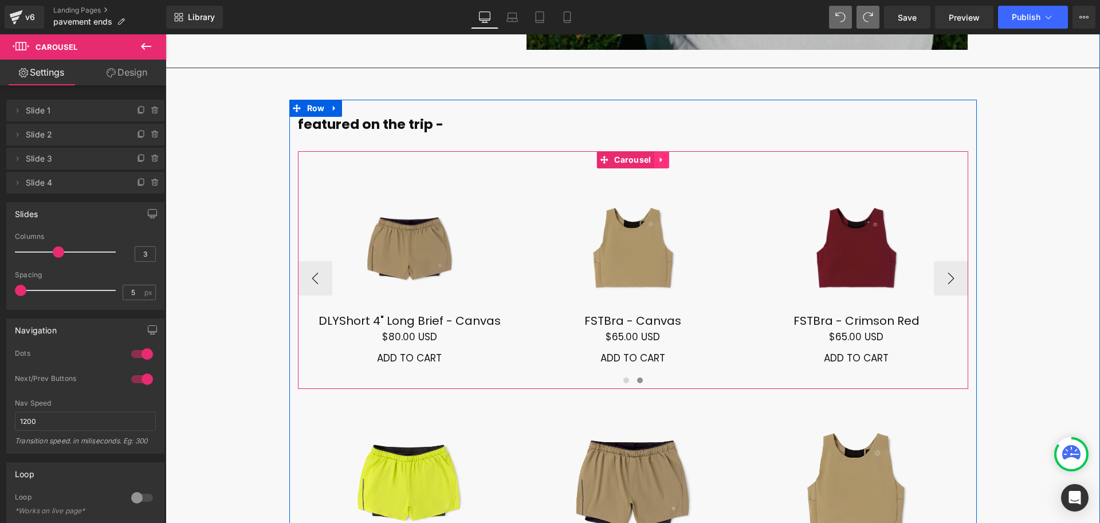
click at [662, 157] on icon at bounding box center [661, 159] width 2 height 5
click at [671, 156] on icon at bounding box center [669, 160] width 8 height 8
